Goal: Use online tool/utility: Utilize a website feature to perform a specific function

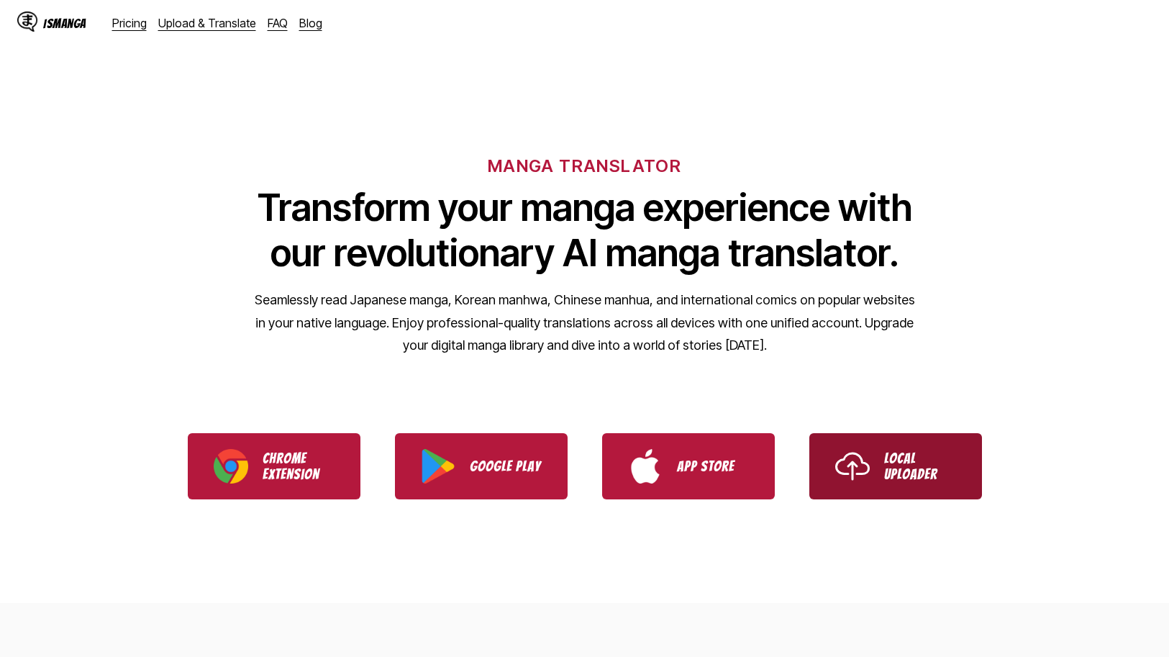
click at [939, 481] on p "Local Uploader" at bounding box center [920, 466] width 72 height 32
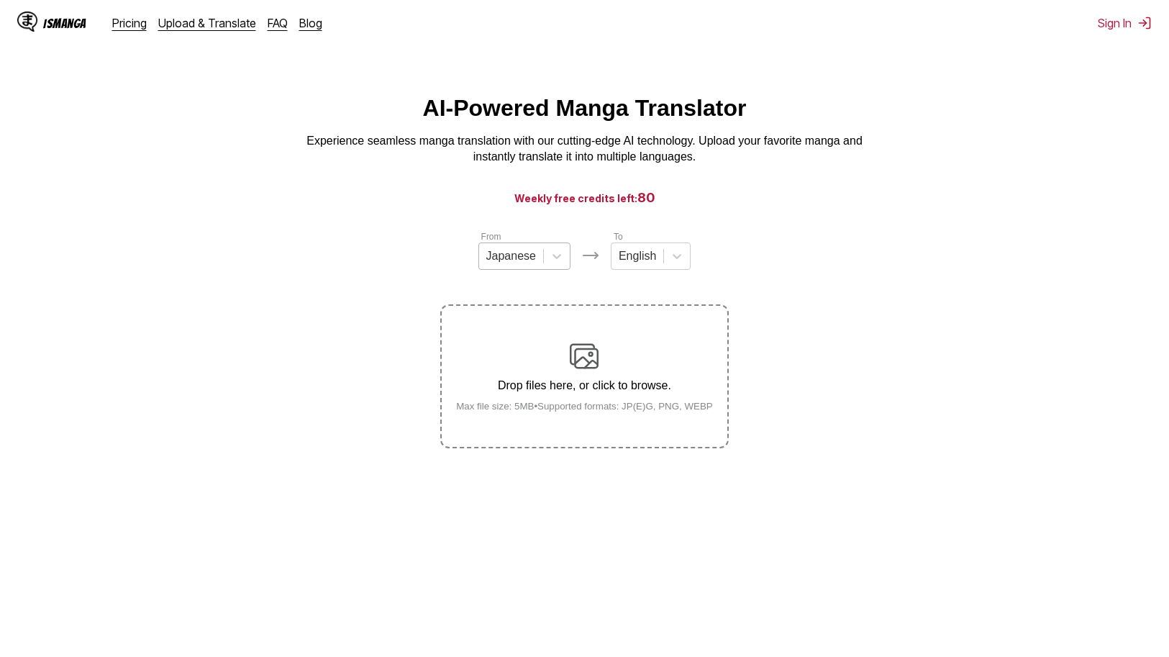
click at [543, 245] on div "Japanese" at bounding box center [511, 256] width 64 height 22
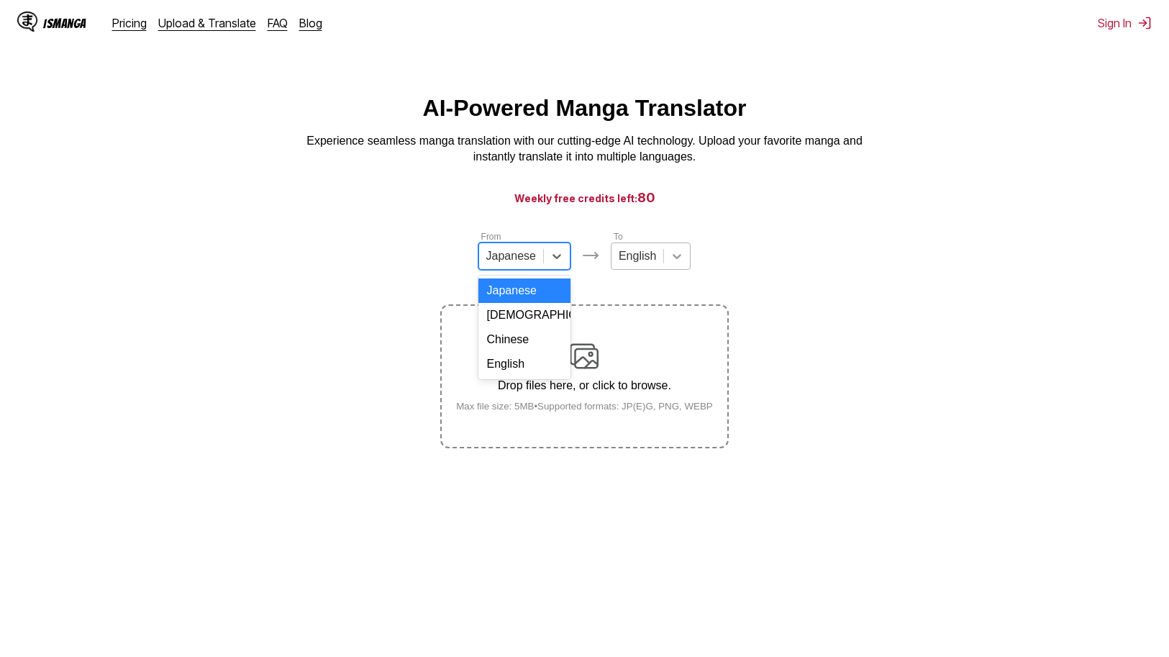
click at [678, 243] on div at bounding box center [677, 256] width 26 height 26
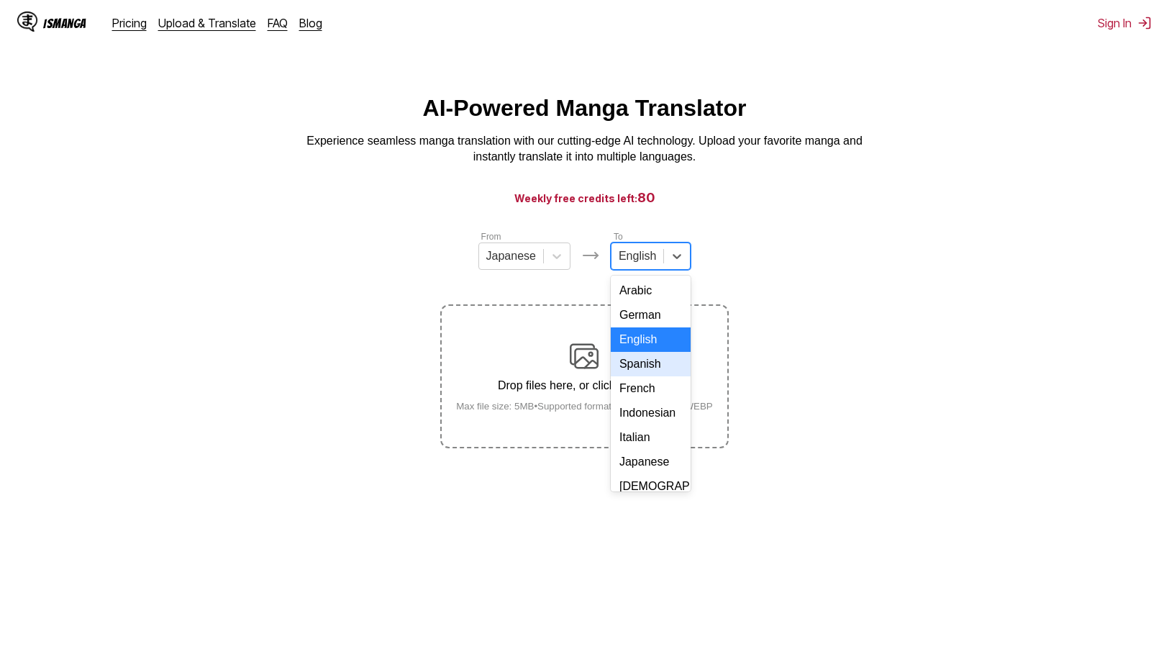
click at [650, 352] on div "Spanish" at bounding box center [651, 364] width 80 height 24
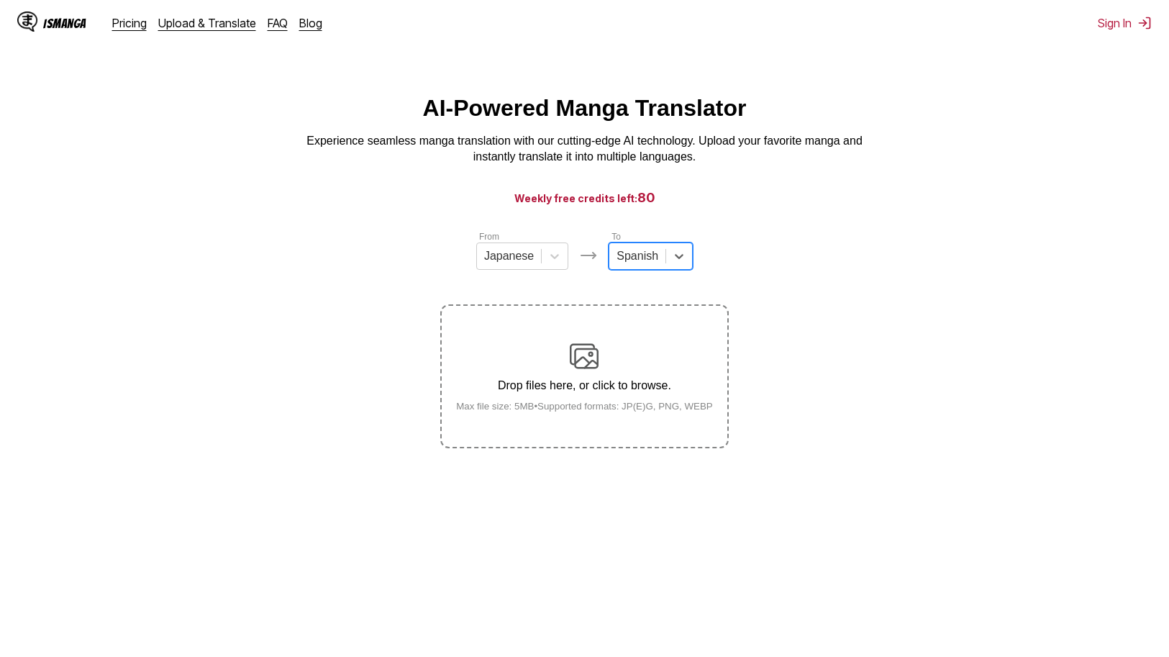
click at [643, 401] on small "Max file size: 5MB • Supported formats: JP(E)G, PNG, WEBP" at bounding box center [584, 406] width 280 height 11
click at [0, 0] on input "Drop files here, or click to browse. Max file size: 5MB • Supported formats: JP…" at bounding box center [0, 0] width 0 height 0
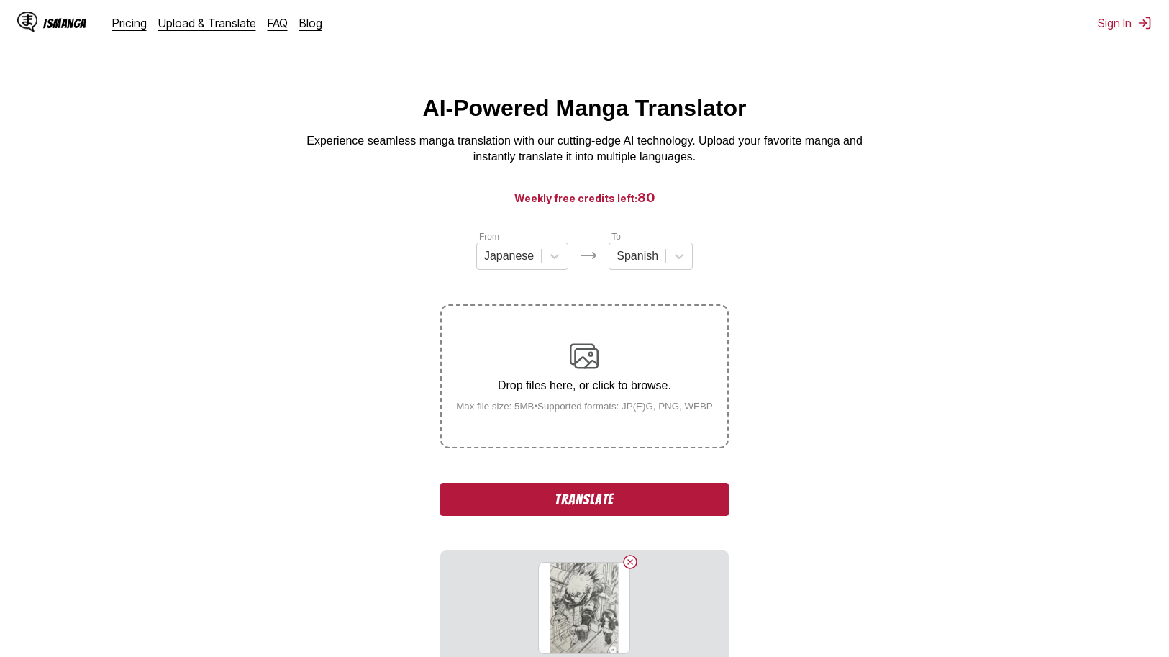
click at [622, 483] on button "Translate" at bounding box center [584, 499] width 288 height 33
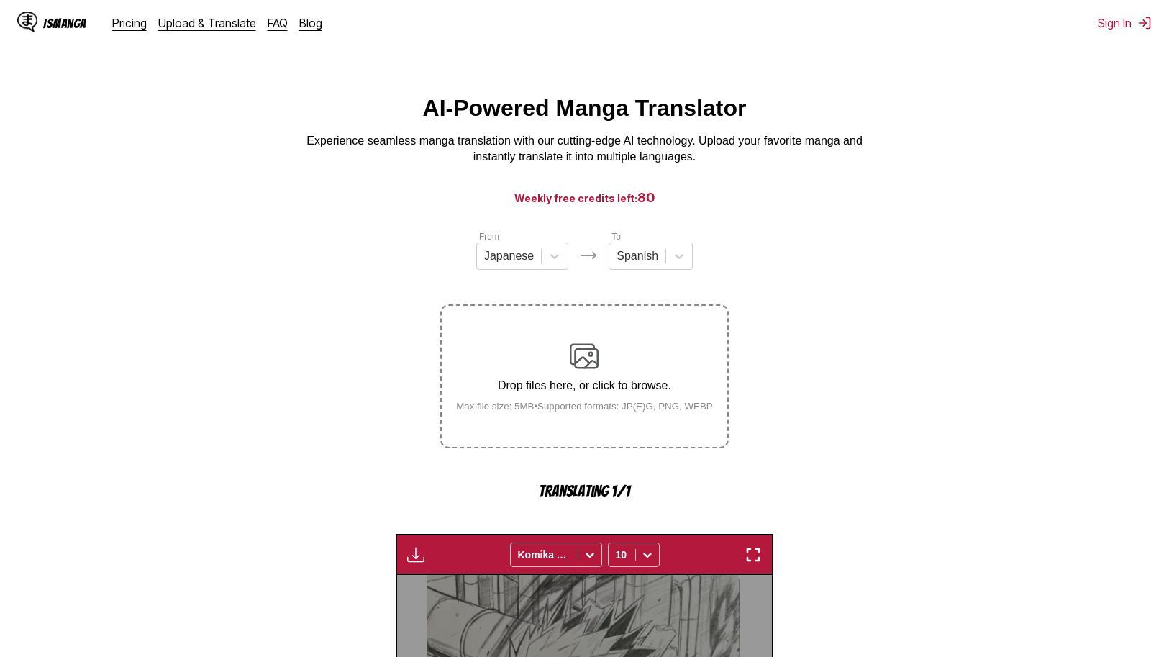
click at [27, 22] on img at bounding box center [27, 22] width 20 height 20
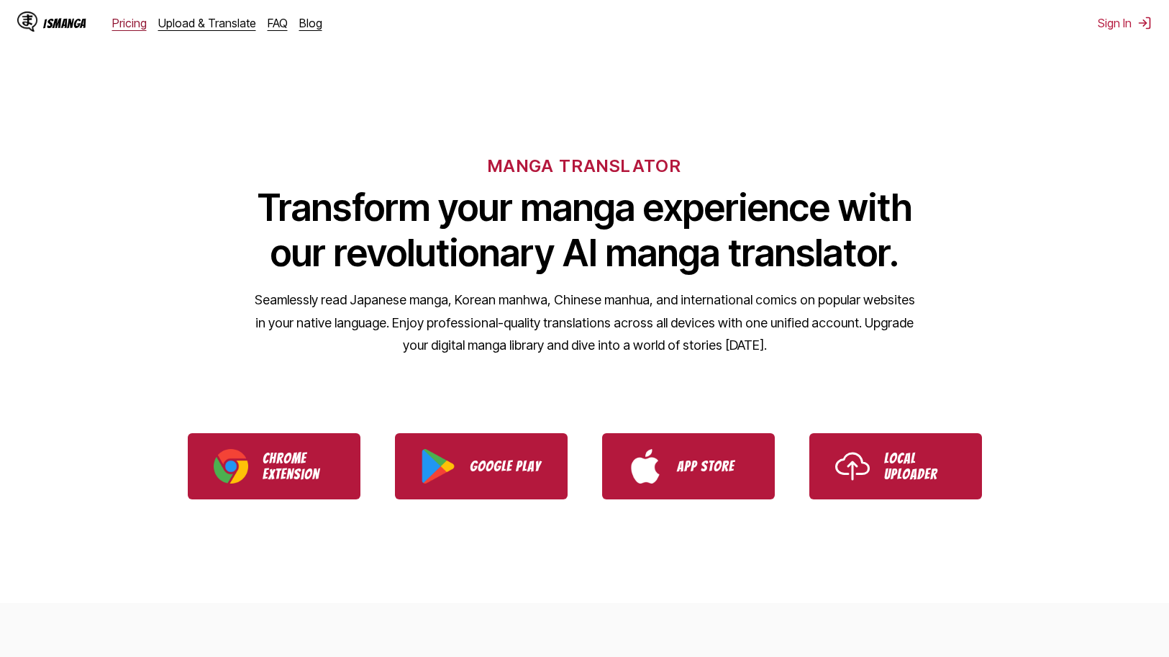
click at [129, 23] on link "Pricing" at bounding box center [129, 23] width 35 height 14
click at [196, 21] on link "Upload & Translate" at bounding box center [207, 23] width 98 height 14
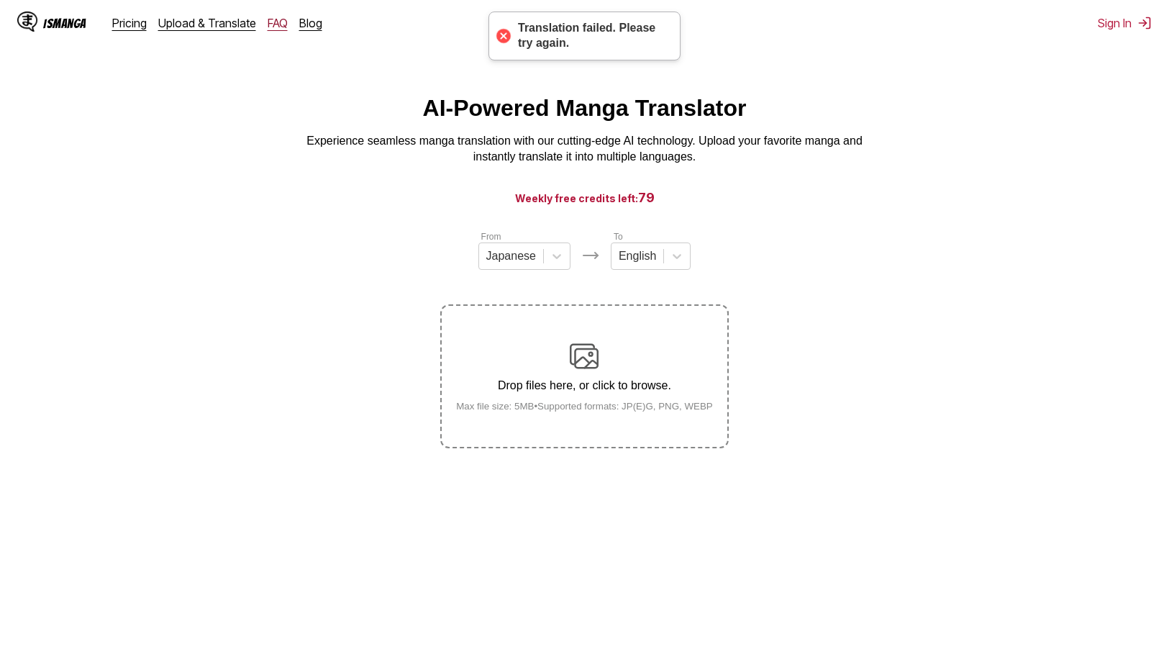
click at [268, 28] on link "FAQ" at bounding box center [278, 23] width 20 height 14
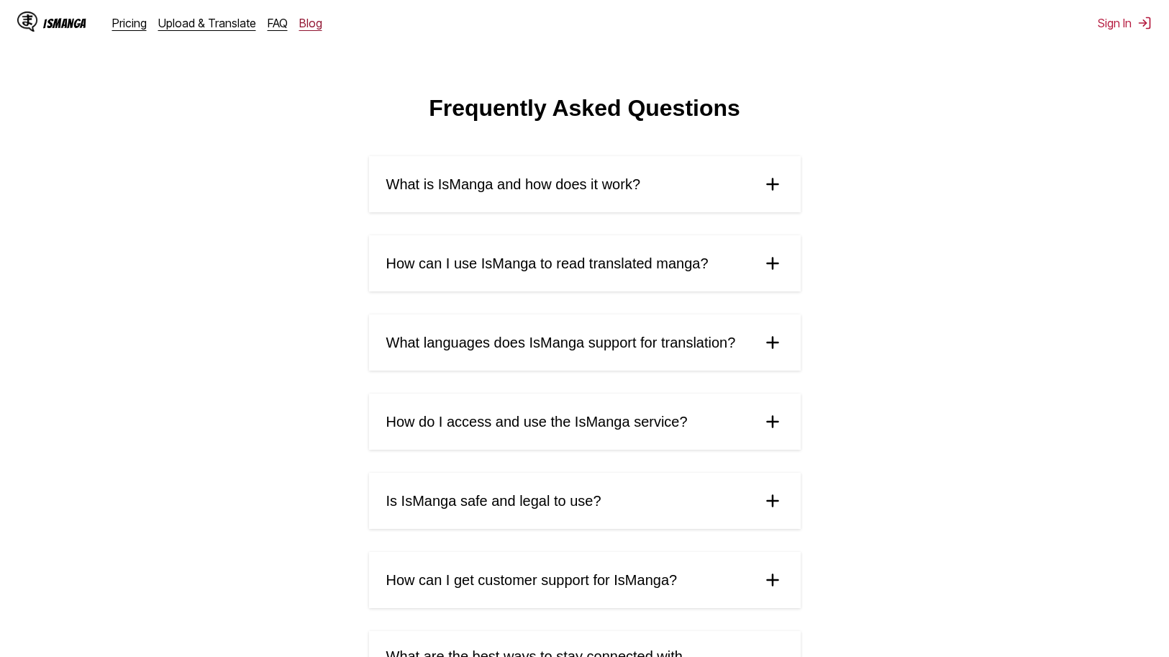
click at [301, 21] on link "Blog" at bounding box center [310, 23] width 23 height 14
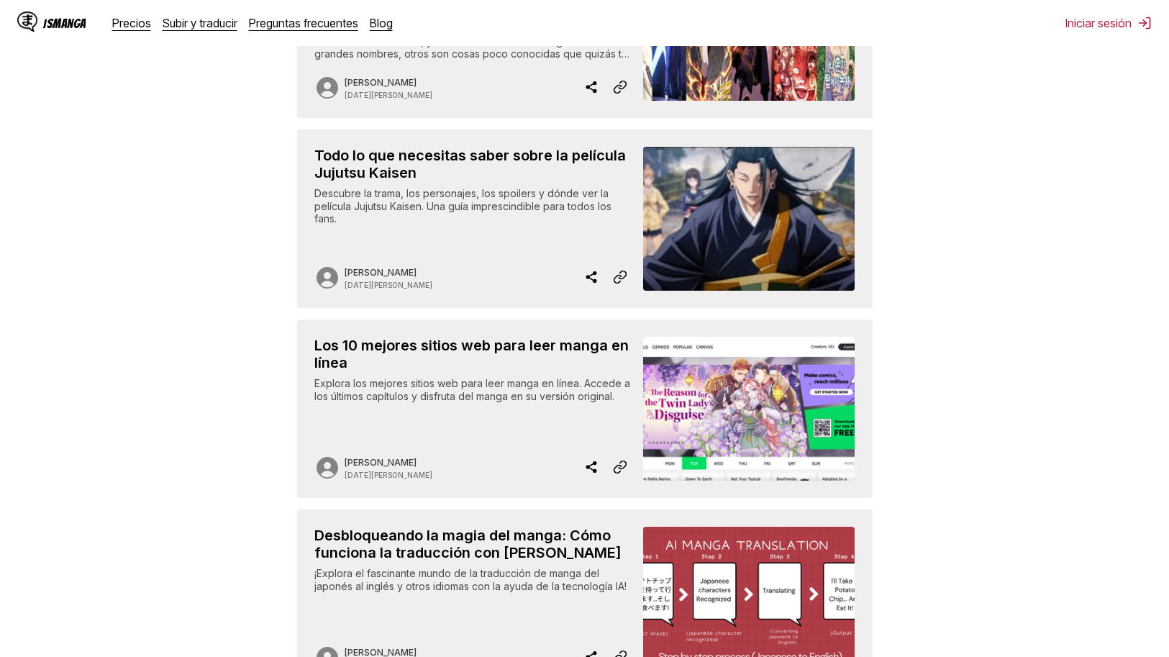
scroll to position [209, 0]
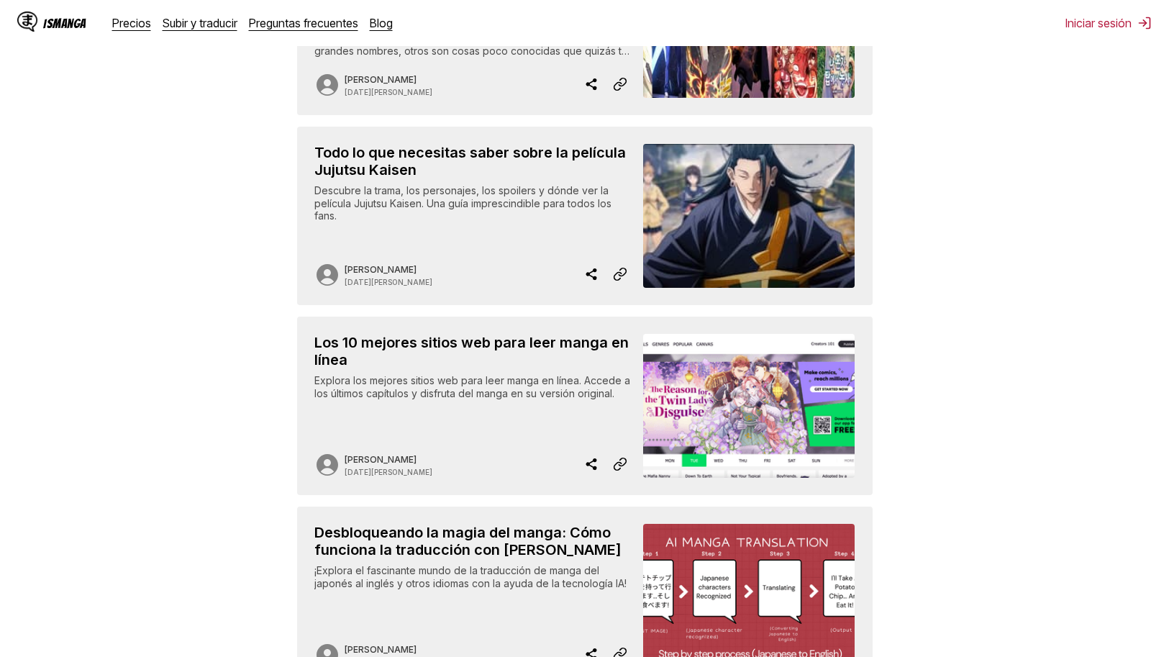
click at [378, 334] on font "Los 10 mejores sitios web para leer manga en línea" at bounding box center [471, 351] width 314 height 35
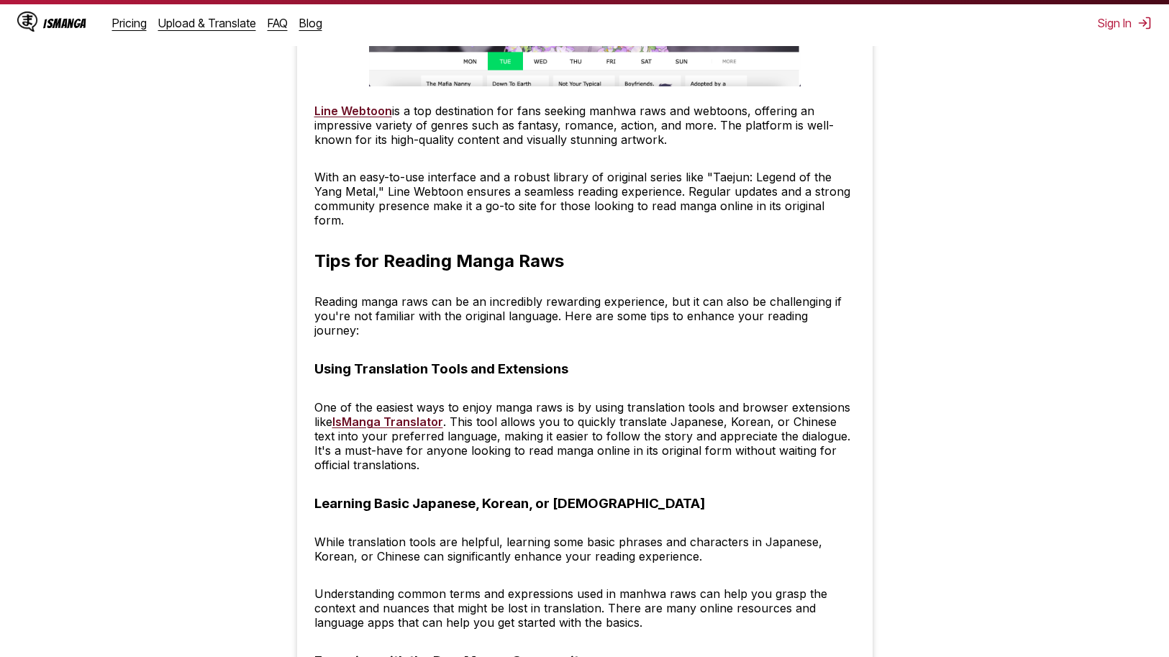
scroll to position [5010, 0]
